Goal: Task Accomplishment & Management: Manage account settings

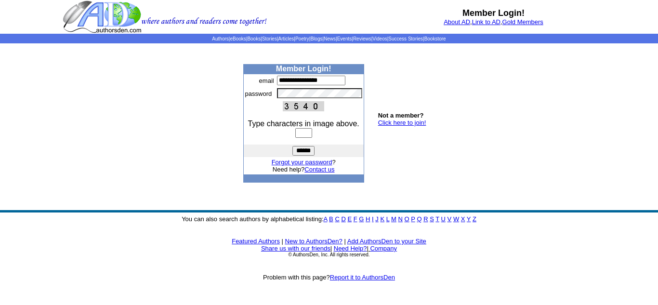
click at [304, 134] on input "text" at bounding box center [303, 133] width 17 height 10
type input "****"
click at [299, 150] on input "******" at bounding box center [304, 151] width 22 height 10
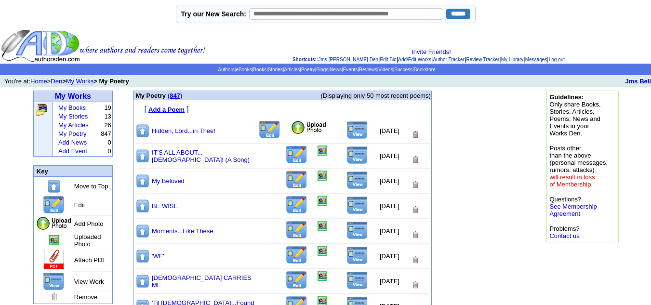
click at [291, 130] on img at bounding box center [309, 127] width 37 height 14
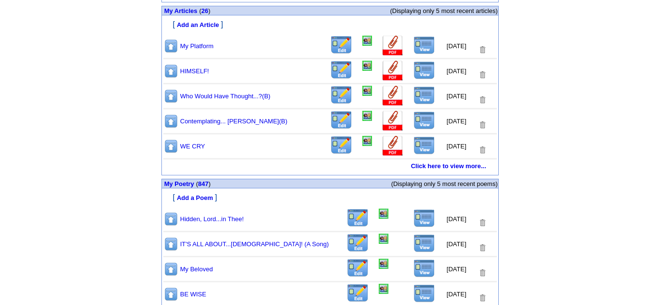
scroll to position [434, 0]
click at [379, 215] on img at bounding box center [384, 214] width 10 height 10
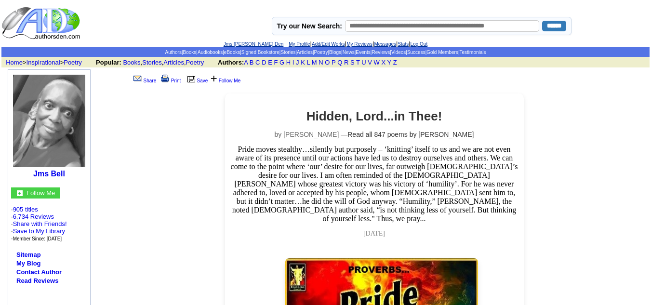
scroll to position [241, 0]
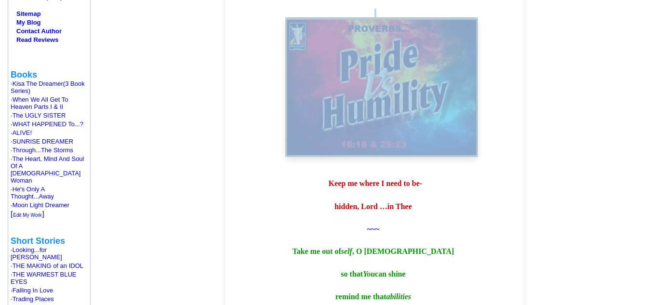
drag, startPoint x: 275, startPoint y: 7, endPoint x: 490, endPoint y: 156, distance: 261.7
click at [490, 156] on center "Hidden, Lord...in Thee! by [PERSON_NAME] — Read all 847 poems by [PERSON_NAME] …" at bounding box center [374, 17] width 289 height 299
click at [269, 69] on div at bounding box center [374, 83] width 212 height 168
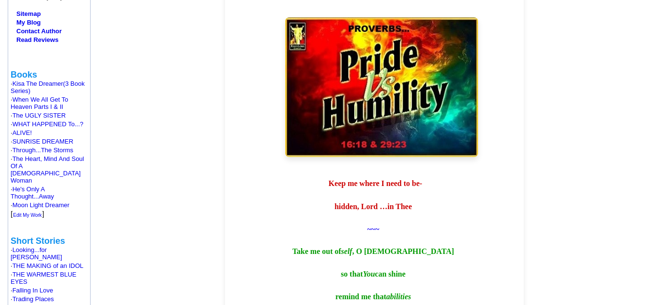
drag, startPoint x: 341, startPoint y: 67, endPoint x: 459, endPoint y: 57, distance: 118.5
click at [503, 80] on center "Hidden, Lord...in Thee! by [PERSON_NAME] — Read all 847 poems by [PERSON_NAME] …" at bounding box center [374, 17] width 289 height 299
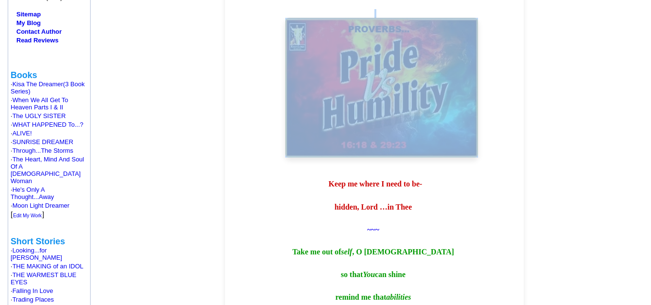
drag, startPoint x: 285, startPoint y: 5, endPoint x: 456, endPoint y: 141, distance: 218.9
click at [456, 141] on div at bounding box center [374, 84] width 212 height 168
copy div
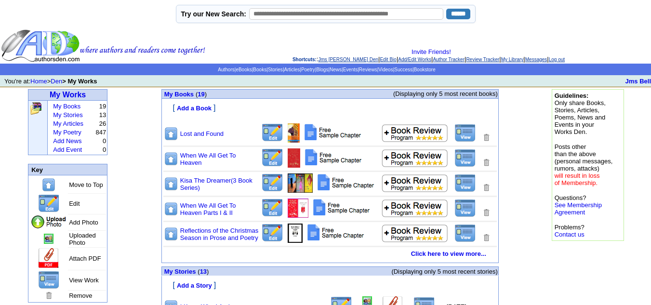
click at [565, 60] on link "Log out" at bounding box center [557, 59] width 16 height 5
